Goal: Task Accomplishment & Management: Complete application form

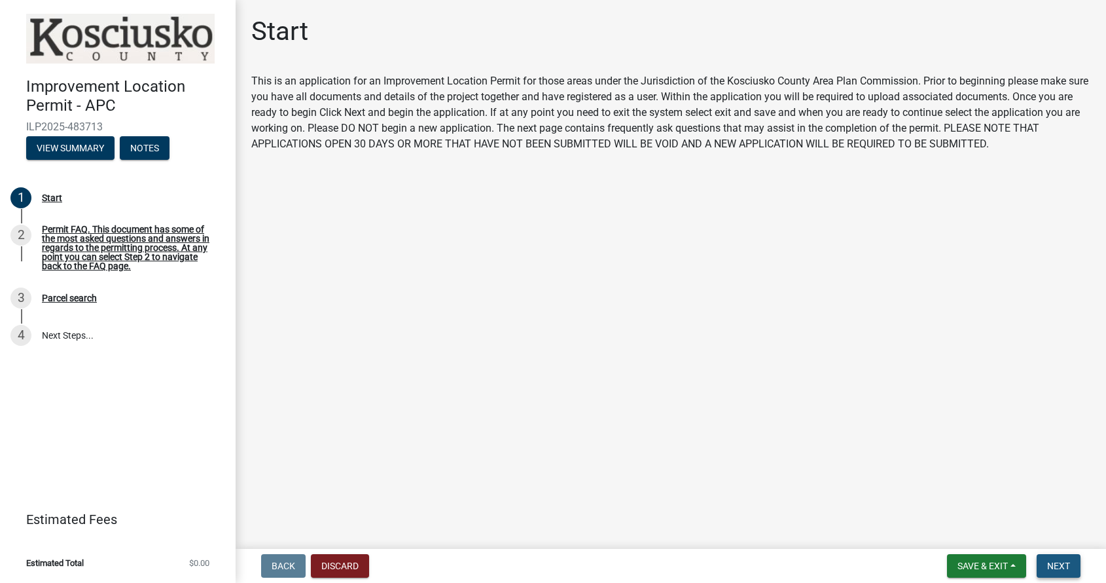
click at [1066, 562] on span "Next" at bounding box center [1058, 565] width 23 height 10
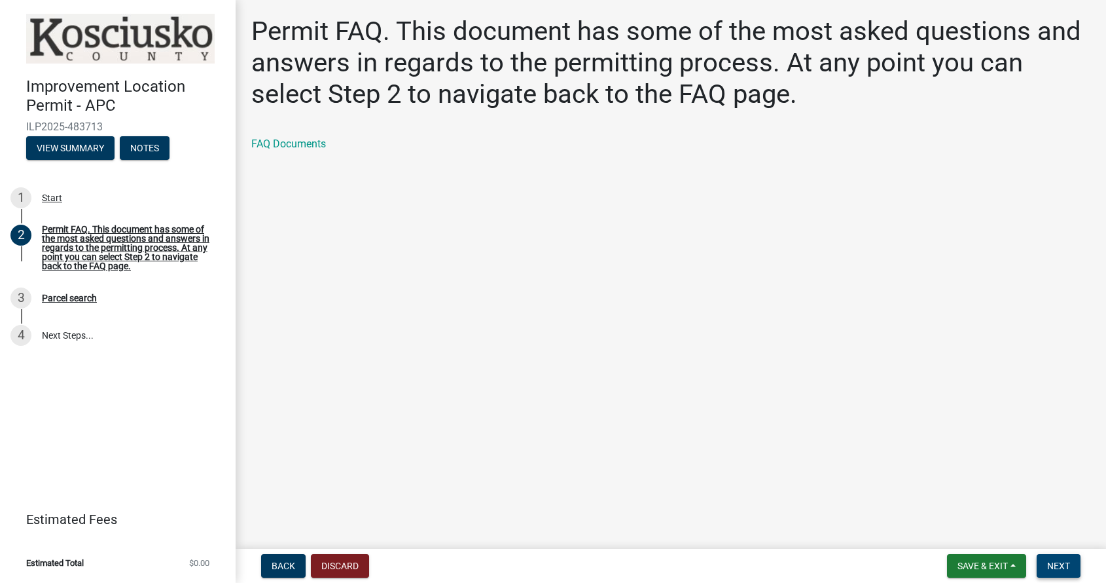
click at [1062, 564] on span "Next" at bounding box center [1058, 565] width 23 height 10
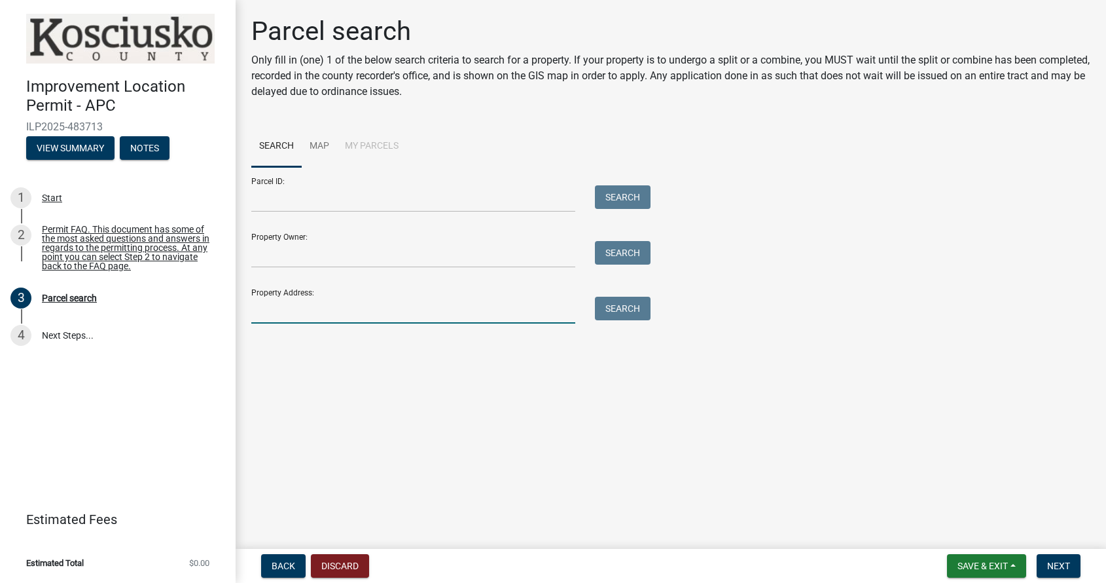
click at [262, 303] on input "Property Address:" at bounding box center [413, 310] width 324 height 27
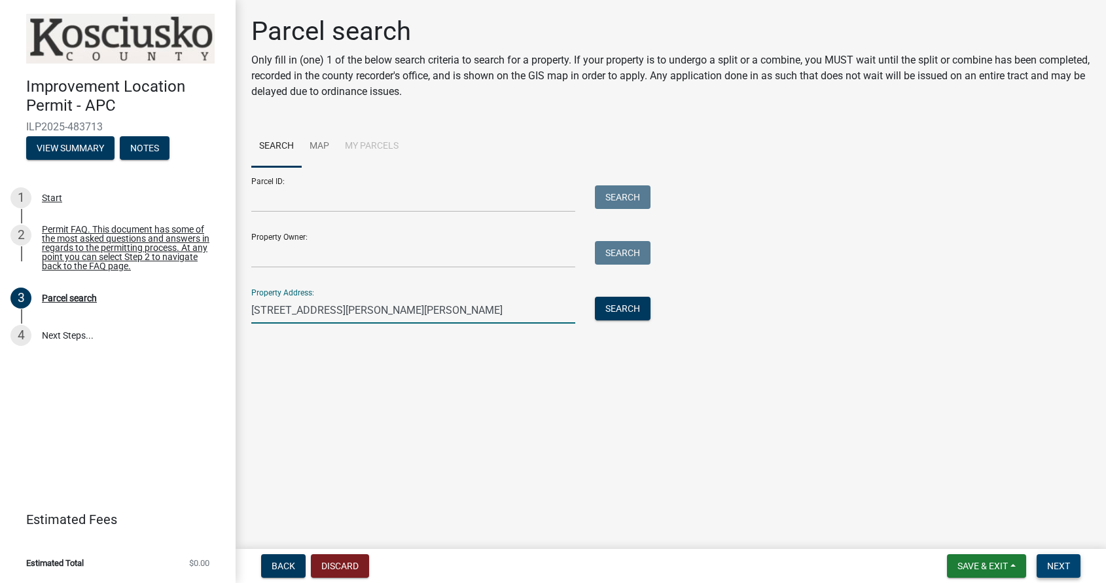
type input "[STREET_ADDRESS][PERSON_NAME][PERSON_NAME]"
click at [1058, 569] on span "Next" at bounding box center [1058, 565] width 23 height 10
click at [1068, 565] on span "Next" at bounding box center [1058, 565] width 23 height 10
click at [638, 308] on button "Search" at bounding box center [623, 309] width 56 height 24
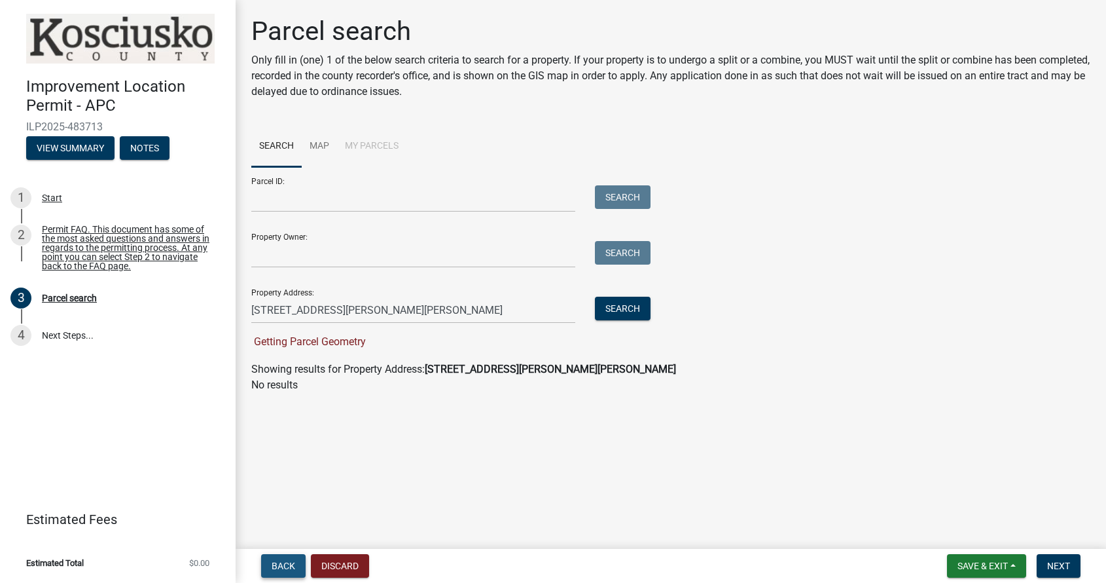
click at [279, 566] on span "Back" at bounding box center [284, 565] width 24 height 10
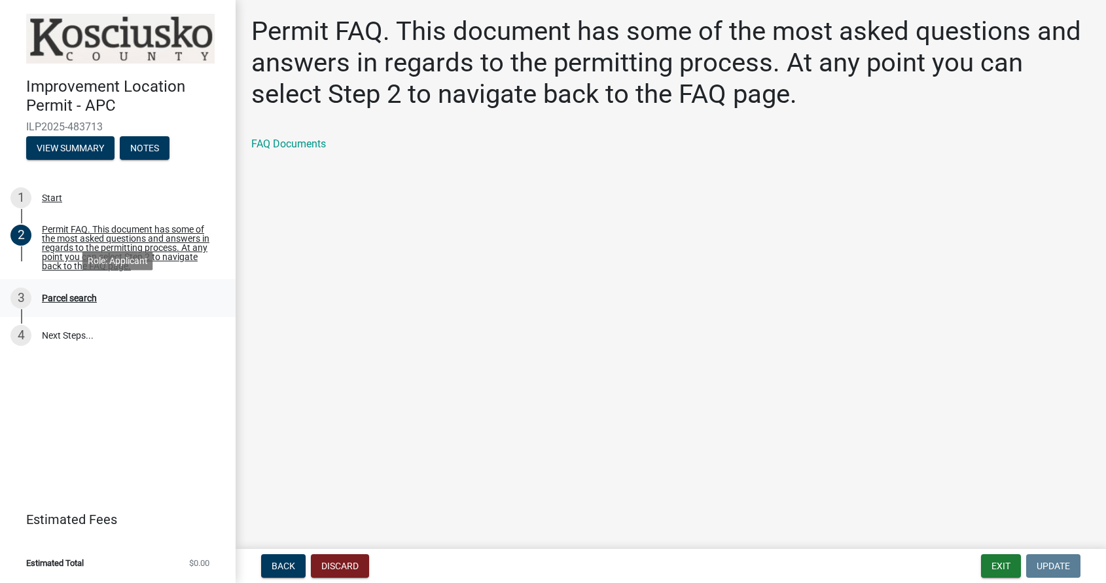
click at [84, 295] on div "Parcel search" at bounding box center [69, 297] width 55 height 9
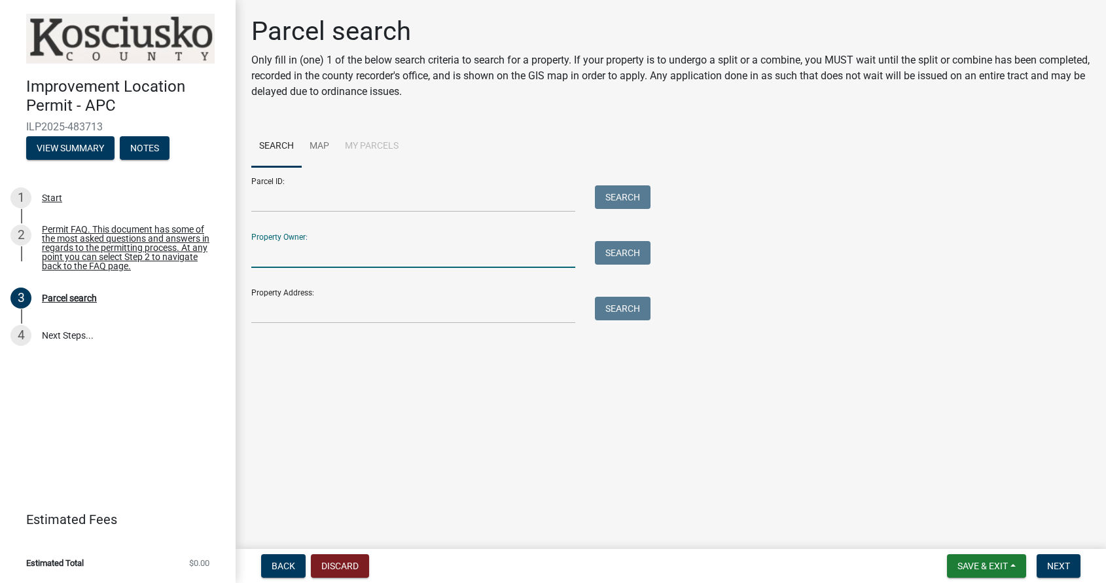
click at [274, 249] on input "Property Owner:" at bounding box center [413, 254] width 324 height 27
type input "[PERSON_NAME]"
click at [632, 253] on button "Search" at bounding box center [623, 253] width 56 height 24
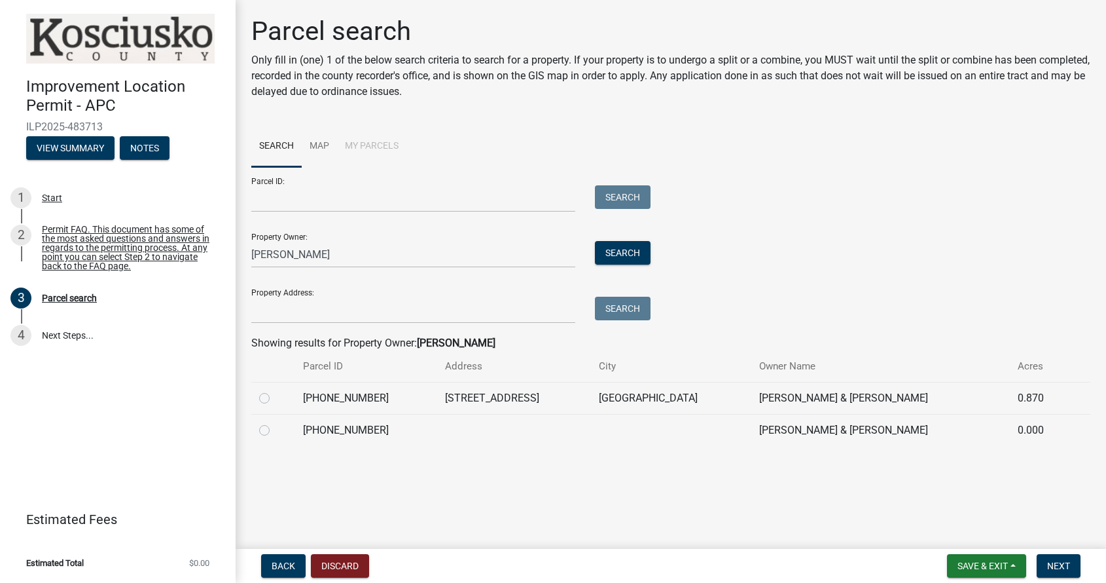
click at [275, 422] on label at bounding box center [275, 422] width 0 height 0
click at [275, 427] on input "radio" at bounding box center [279, 426] width 9 height 9
radio input "true"
